Goal: Check status: Check status

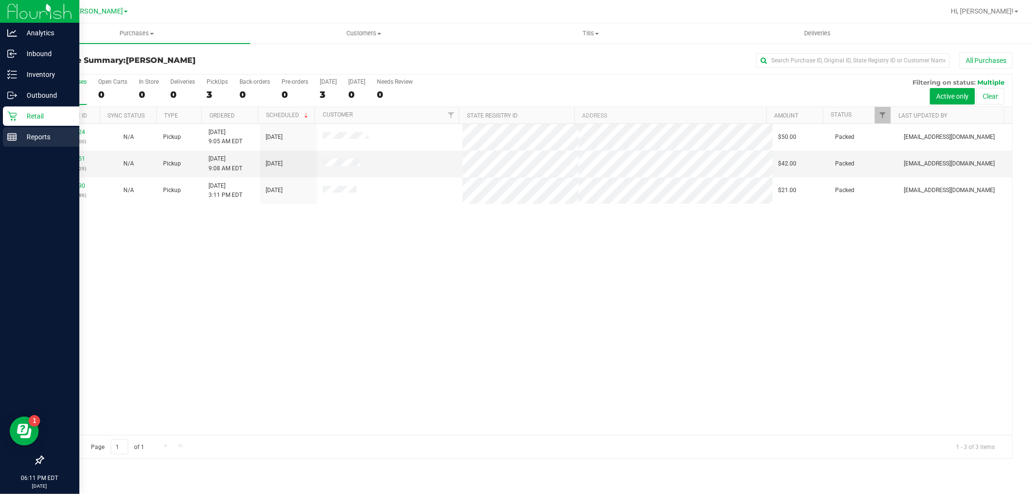
click at [29, 140] on p "Reports" at bounding box center [46, 137] width 58 height 12
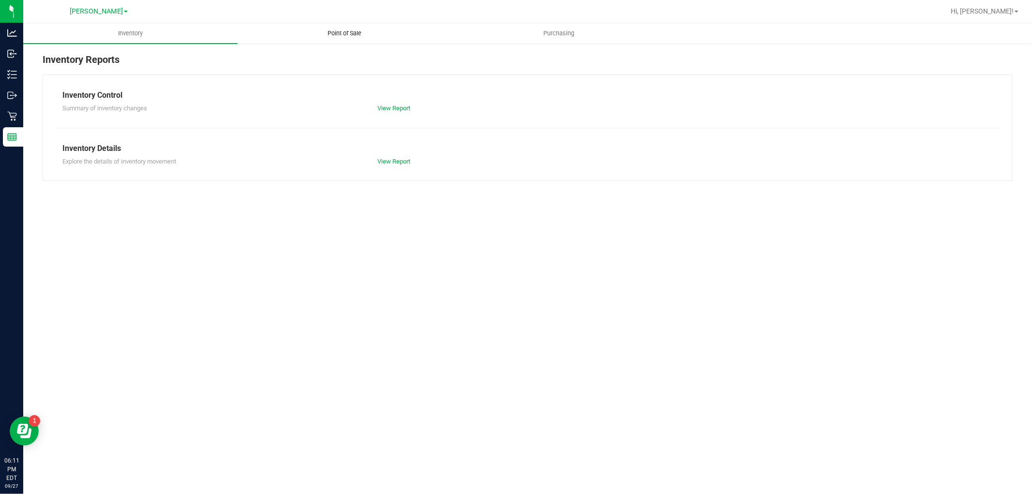
click at [356, 32] on span "Point of Sale" at bounding box center [345, 33] width 60 height 9
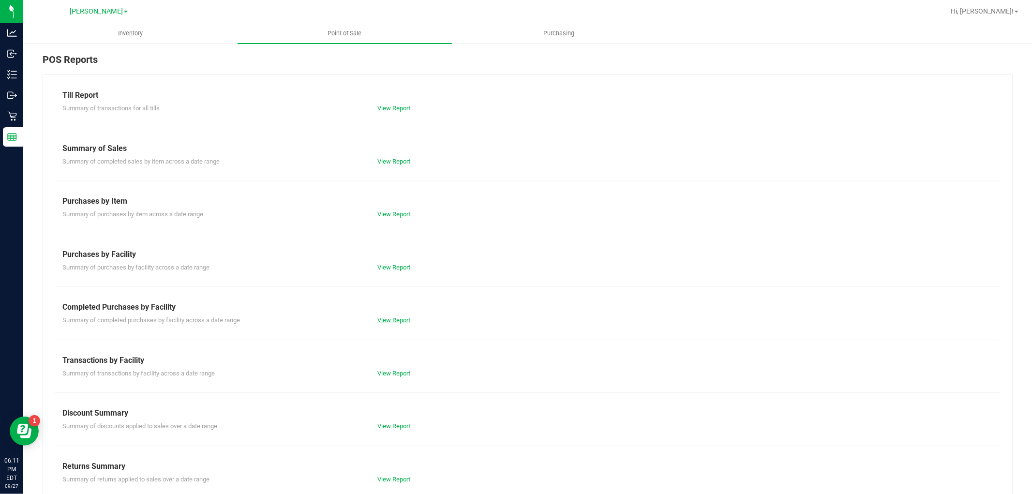
click at [383, 315] on div "View Report" at bounding box center [448, 320] width 157 height 10
click at [383, 321] on link "View Report" at bounding box center [393, 319] width 33 height 7
